Goal: Task Accomplishment & Management: Use online tool/utility

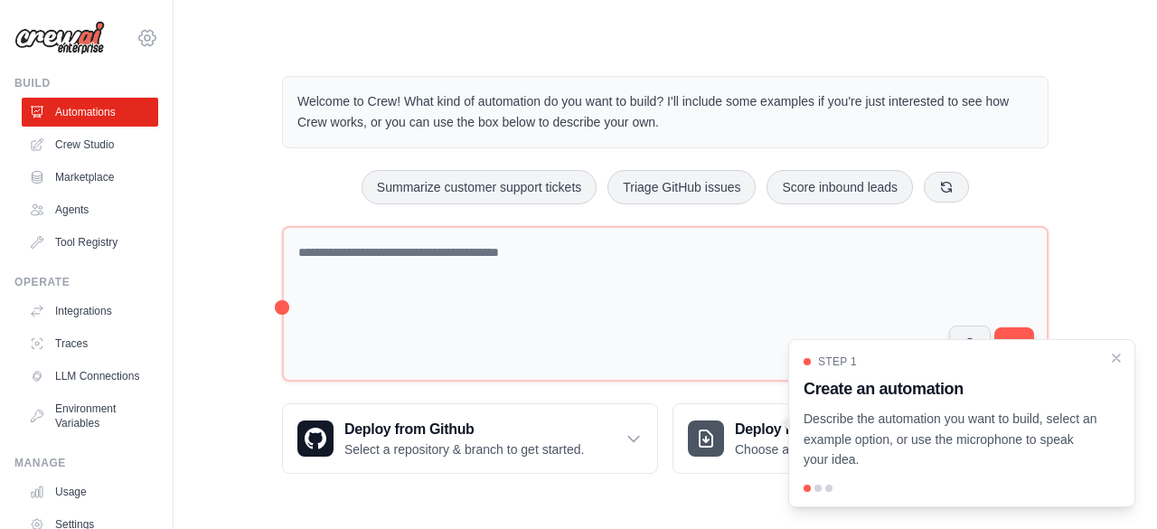
click at [136, 41] on icon at bounding box center [147, 38] width 22 height 22
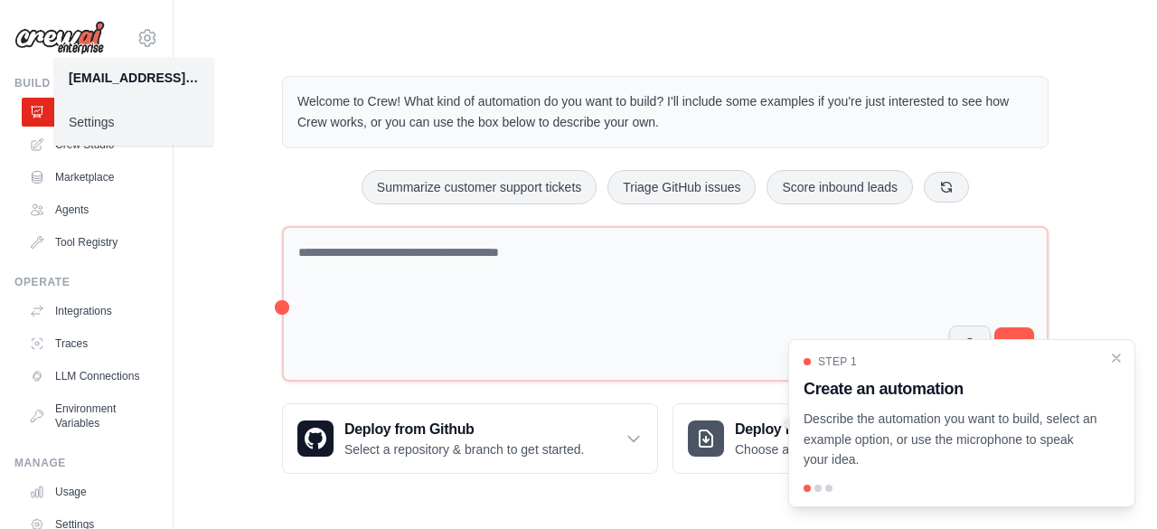
click at [195, 186] on div "Welcome to Crew! What kind of automation do you want to build? I'll include som…" at bounding box center [664, 274] width 983 height 455
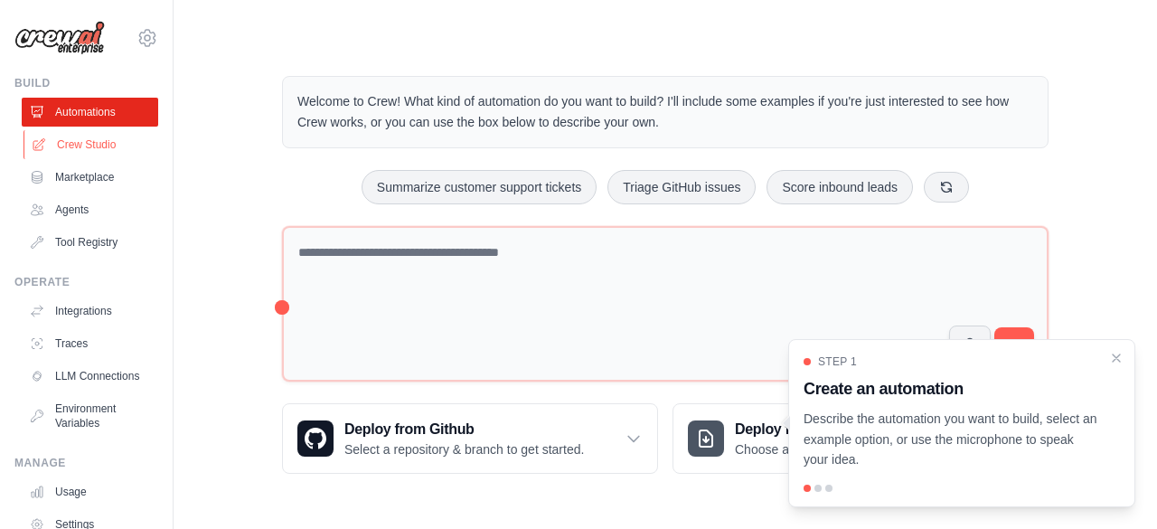
click at [78, 145] on link "Crew Studio" at bounding box center [91, 144] width 136 height 29
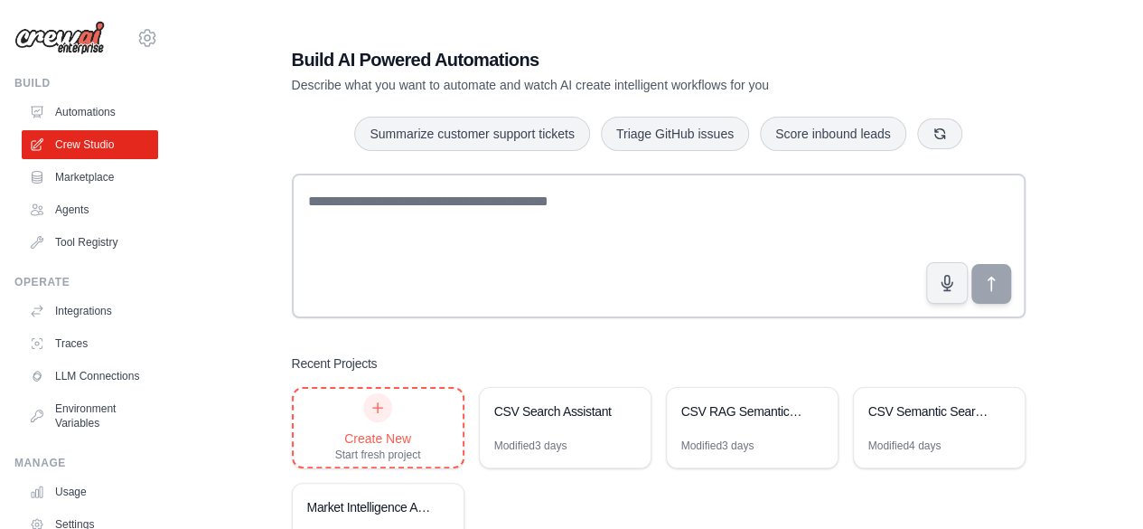
click at [404, 404] on div "Create New Start fresh project" at bounding box center [378, 427] width 86 height 69
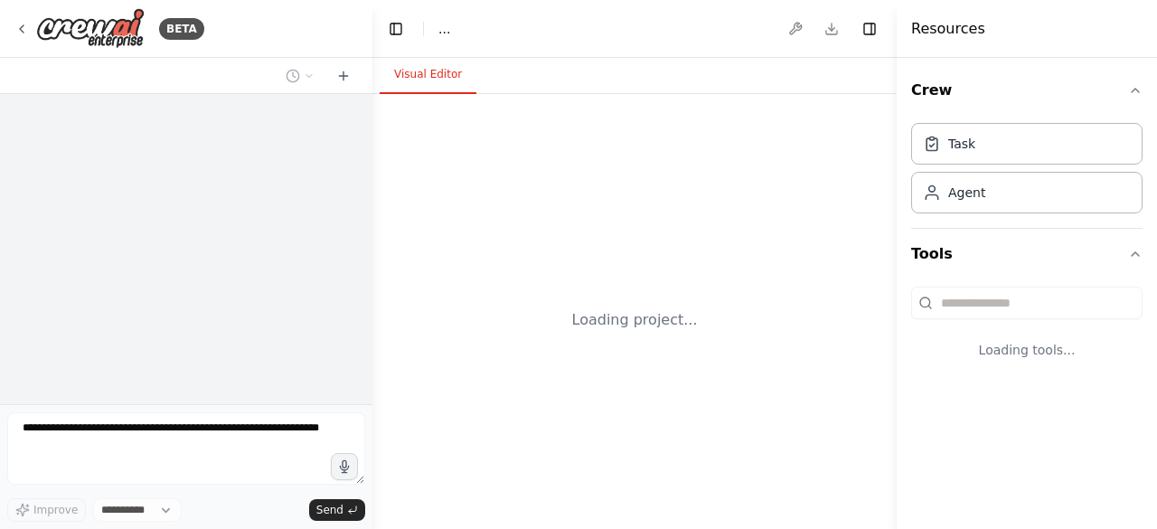
select select "****"
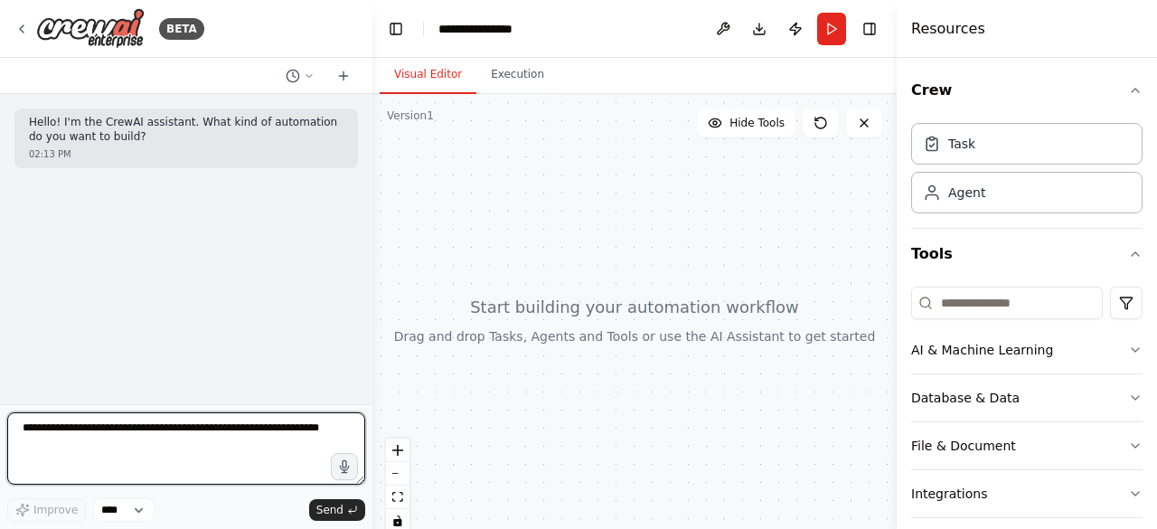
click at [155, 447] on textarea at bounding box center [186, 448] width 358 height 72
type textarea "*"
type textarea "**********"
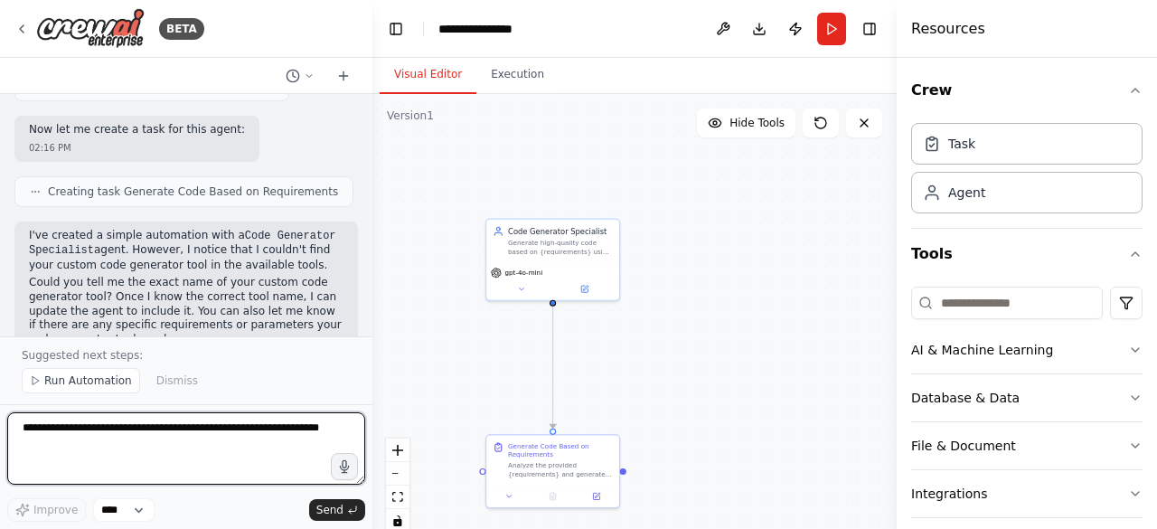
scroll to position [842, 0]
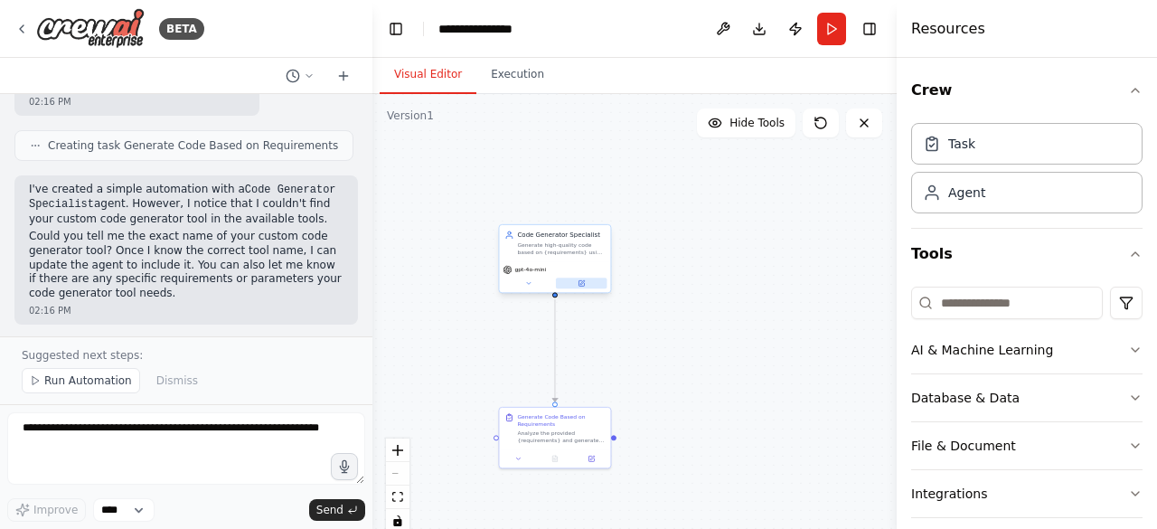
click at [579, 286] on icon at bounding box center [580, 282] width 5 height 5
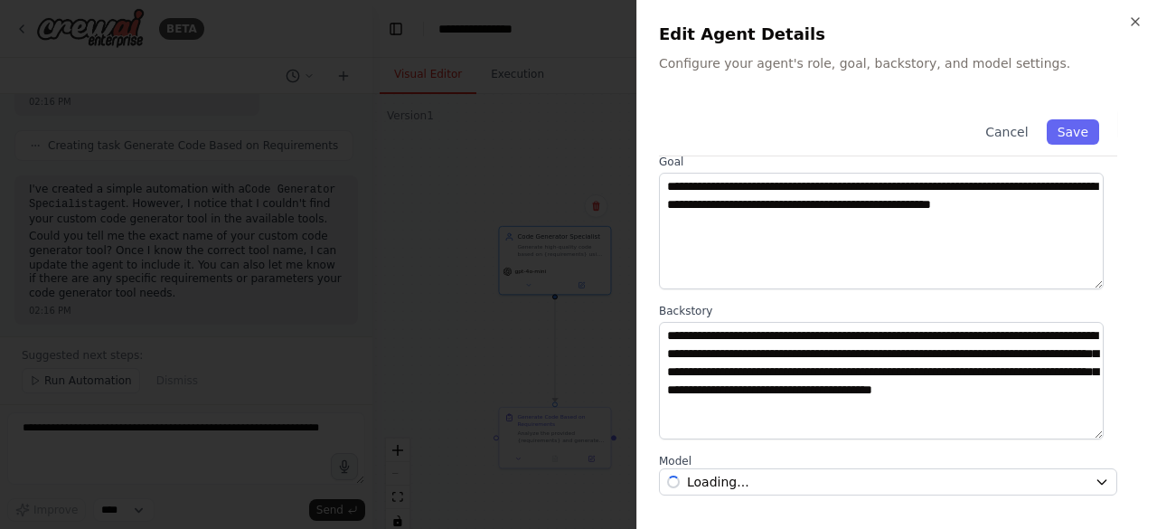
scroll to position [248, 0]
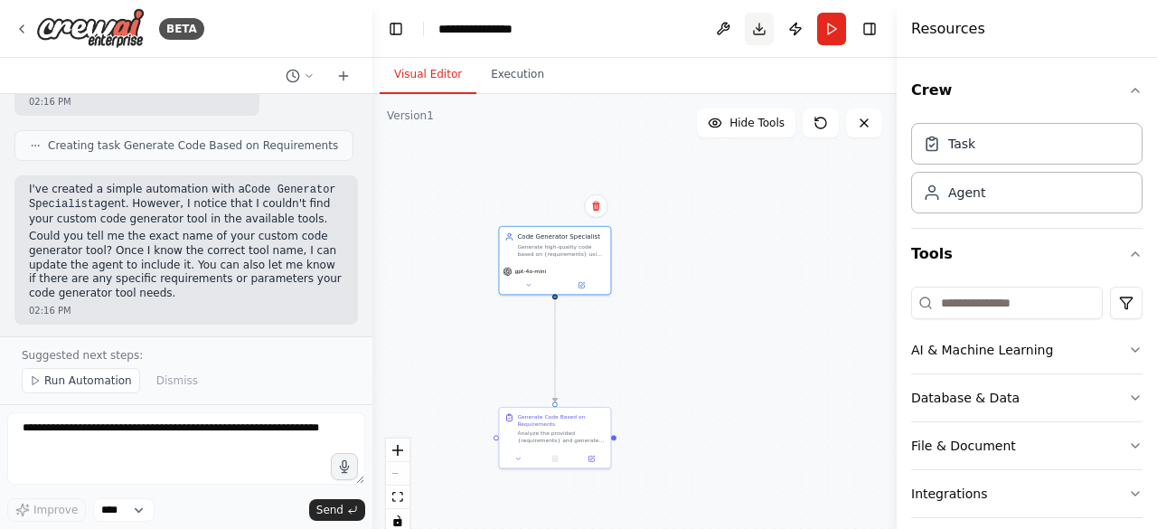
click at [761, 23] on button "Download" at bounding box center [759, 29] width 29 height 33
